Goal: Transaction & Acquisition: Purchase product/service

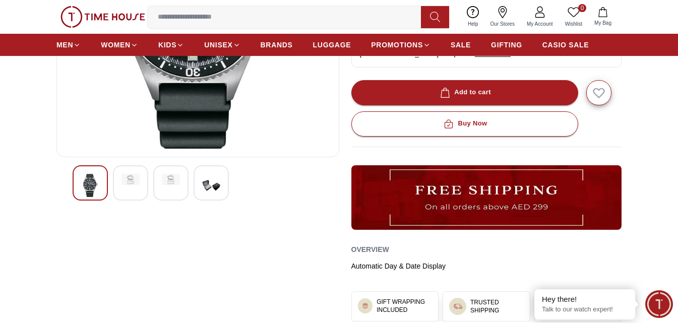
scroll to position [235, 0]
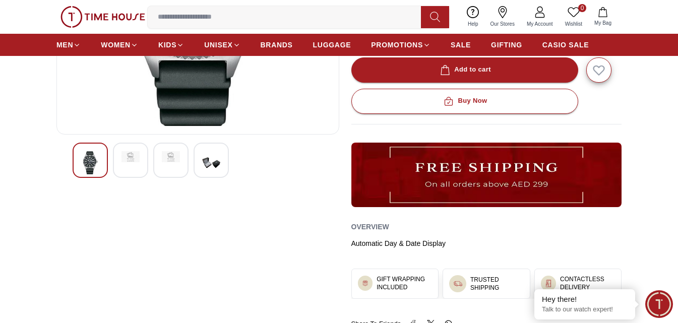
click at [222, 154] on div at bounding box center [211, 160] width 35 height 35
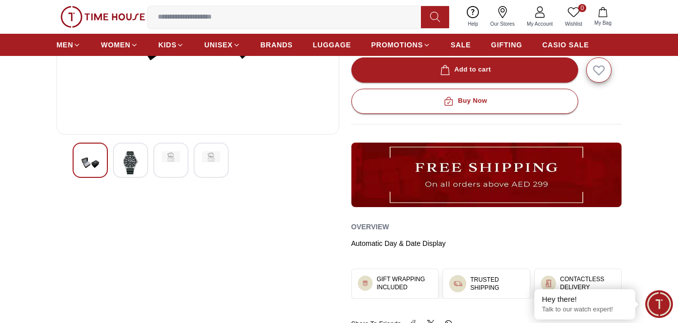
click at [137, 161] on img at bounding box center [131, 162] width 18 height 23
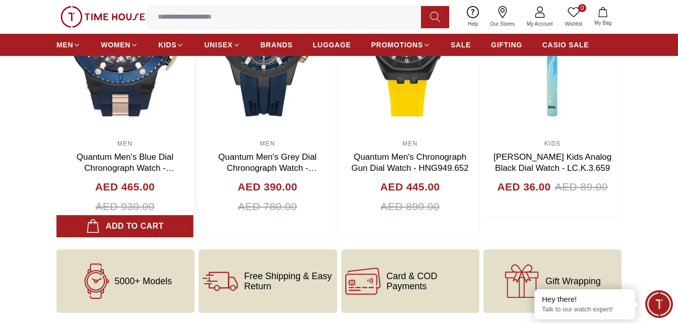
scroll to position [916, 0]
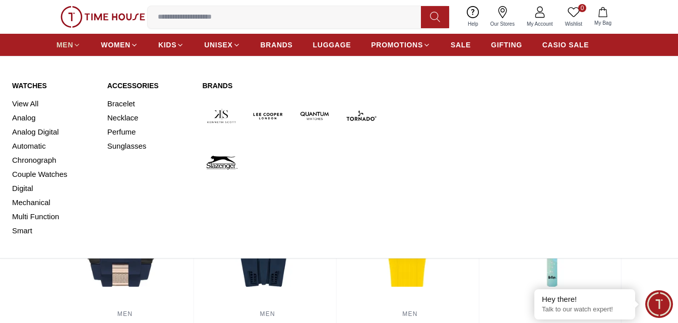
click at [79, 40] on link "MEN" at bounding box center [68, 45] width 24 height 18
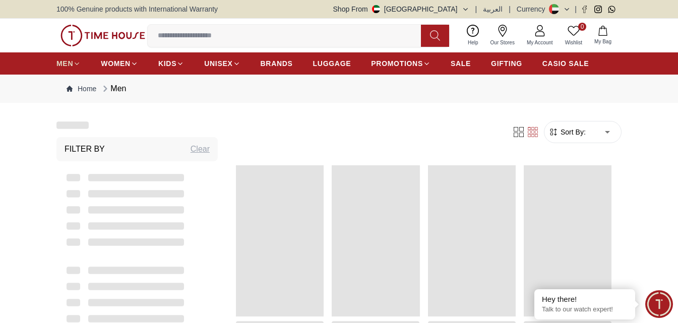
click at [79, 47] on div "0 Wishlist My Bag Help Our Stores My Account 0 Wishlist My Bag" at bounding box center [338, 36] width 565 height 34
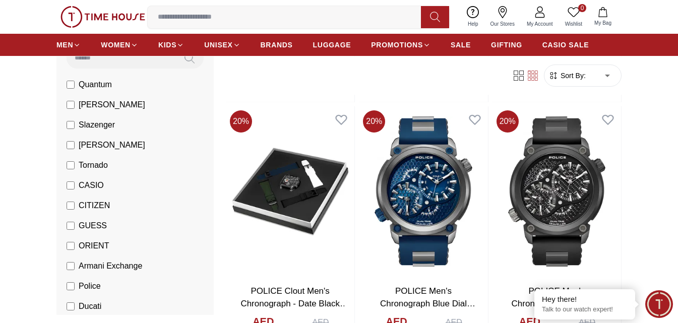
scroll to position [117, 0]
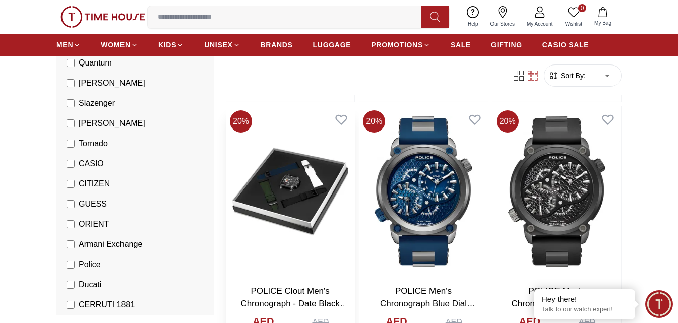
click at [319, 184] on img at bounding box center [290, 191] width 129 height 170
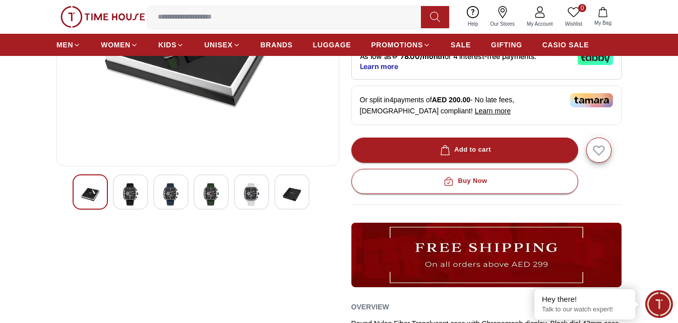
scroll to position [235, 0]
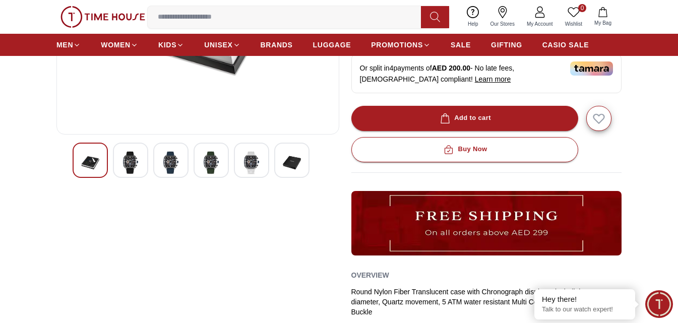
click at [136, 174] on img at bounding box center [131, 162] width 18 height 23
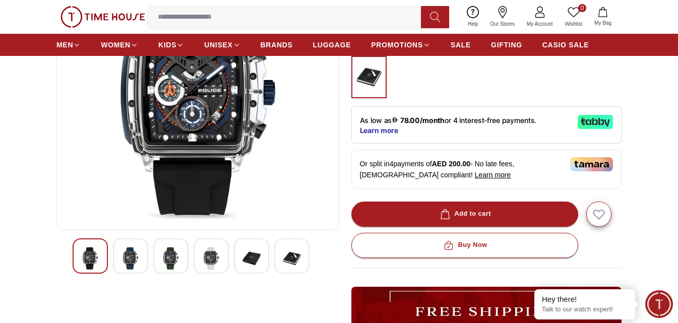
scroll to position [117, 0]
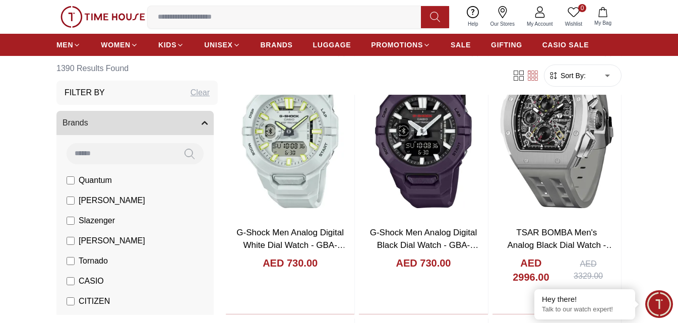
scroll to position [2144, 0]
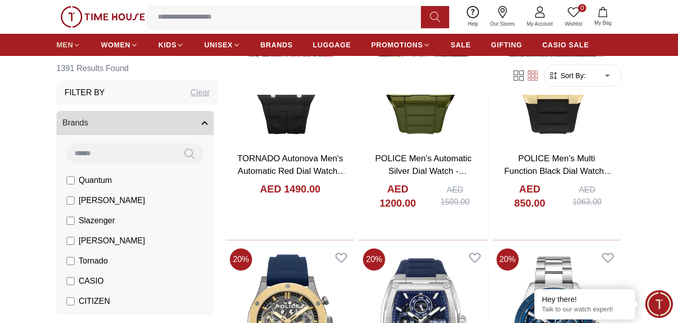
scroll to position [732, 0]
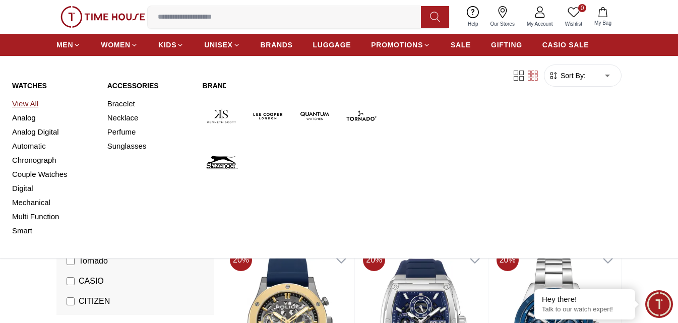
click at [29, 103] on link "View All" at bounding box center [53, 104] width 83 height 14
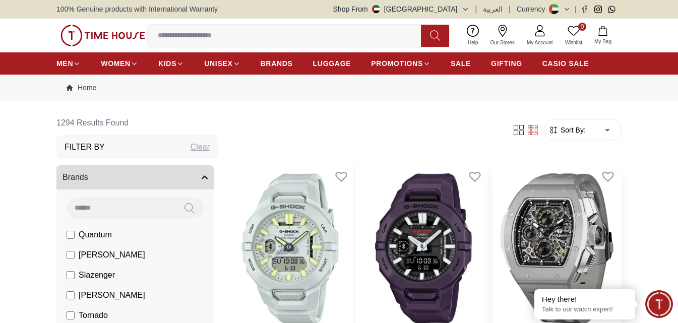
scroll to position [117, 0]
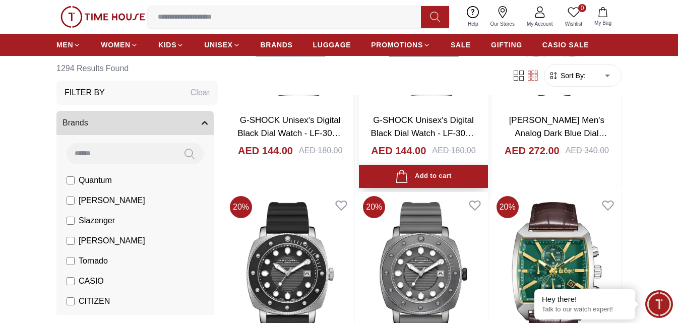
scroll to position [2941, 0]
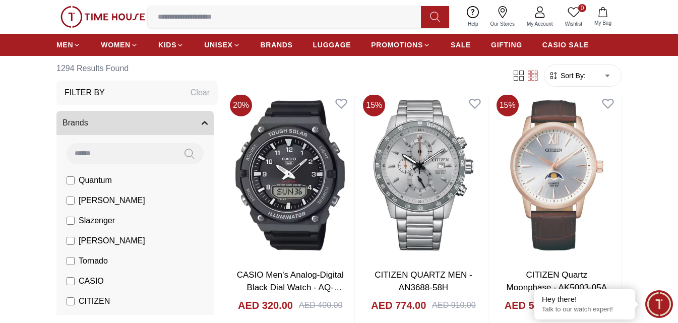
scroll to position [4824, 0]
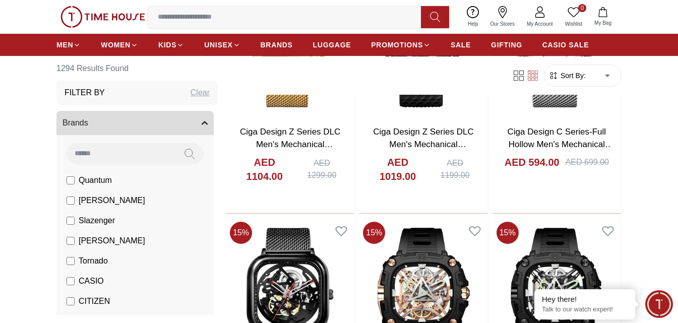
scroll to position [5530, 0]
click at [464, 48] on span "SALE" at bounding box center [461, 45] width 20 height 10
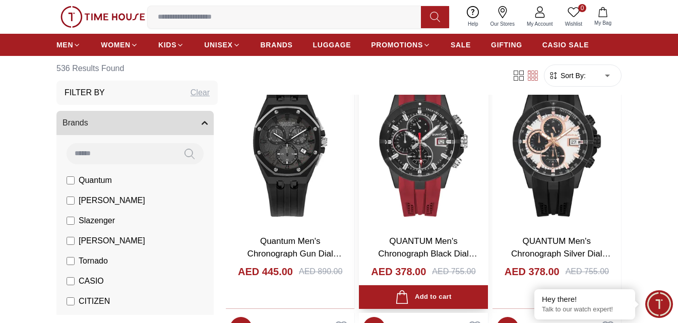
scroll to position [470, 0]
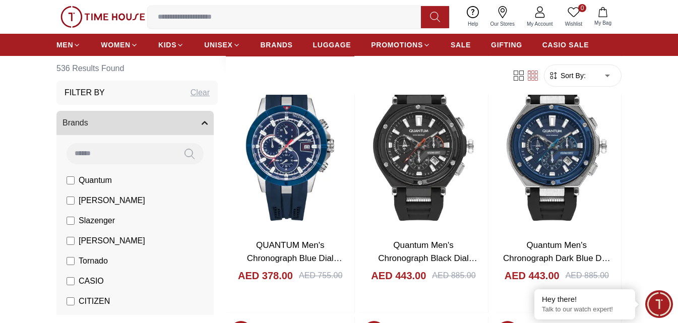
scroll to position [588, 0]
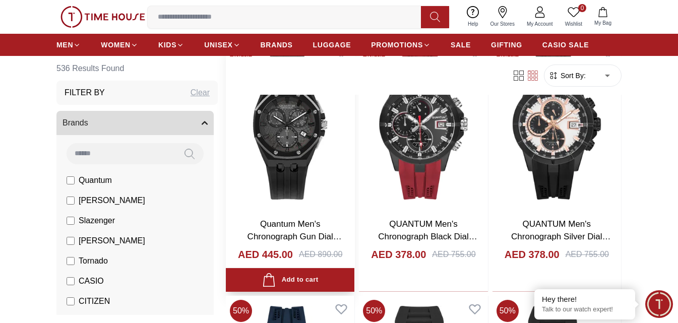
click at [274, 195] on img at bounding box center [290, 124] width 129 height 170
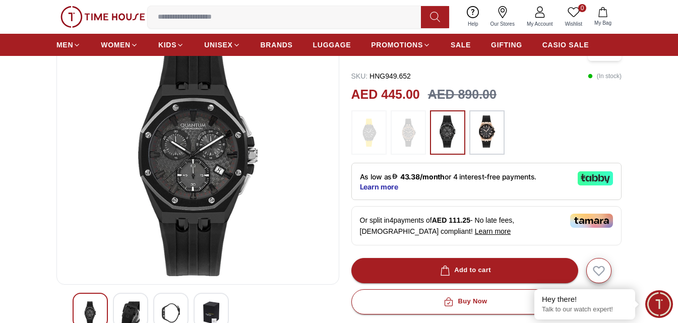
scroll to position [117, 0]
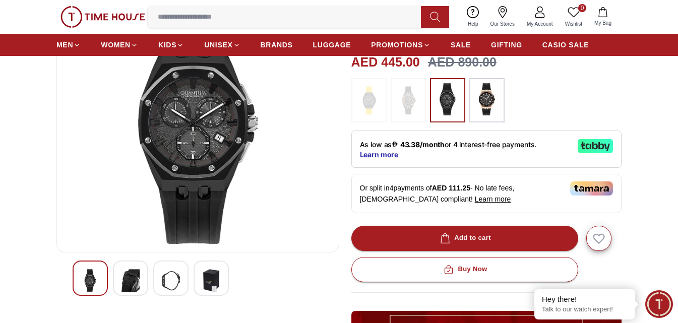
click at [133, 285] on img at bounding box center [131, 280] width 18 height 23
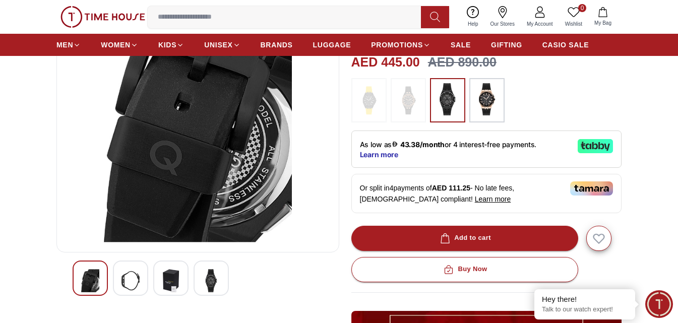
click at [164, 280] on img at bounding box center [171, 280] width 18 height 23
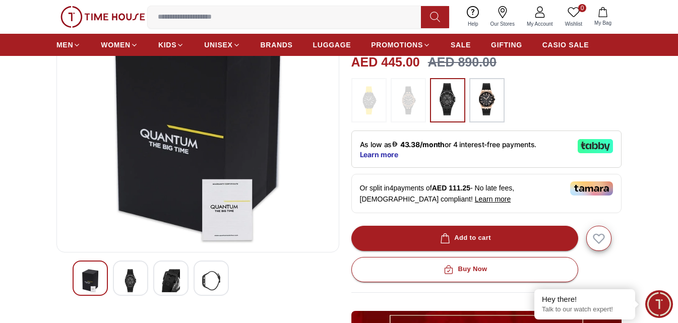
click at [206, 283] on img at bounding box center [211, 280] width 18 height 23
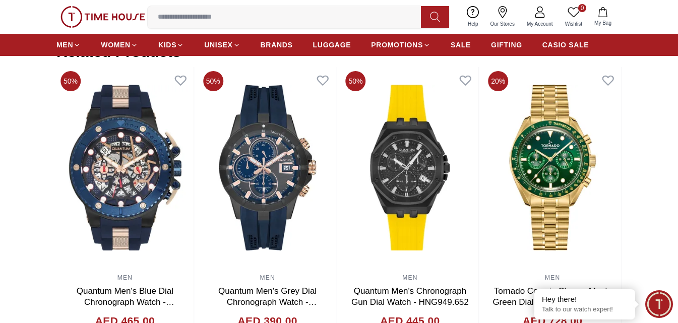
scroll to position [706, 0]
